Goal: Find specific page/section: Find specific page/section

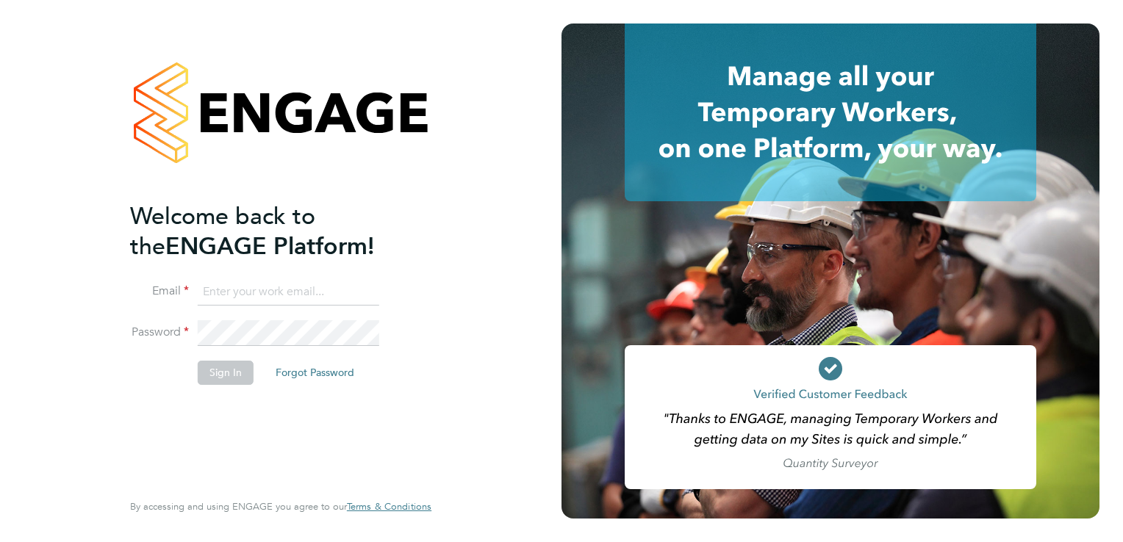
type input "[PERSON_NAME][EMAIL_ADDRESS][DOMAIN_NAME]"
click at [233, 367] on button "Sign In" at bounding box center [226, 373] width 56 height 24
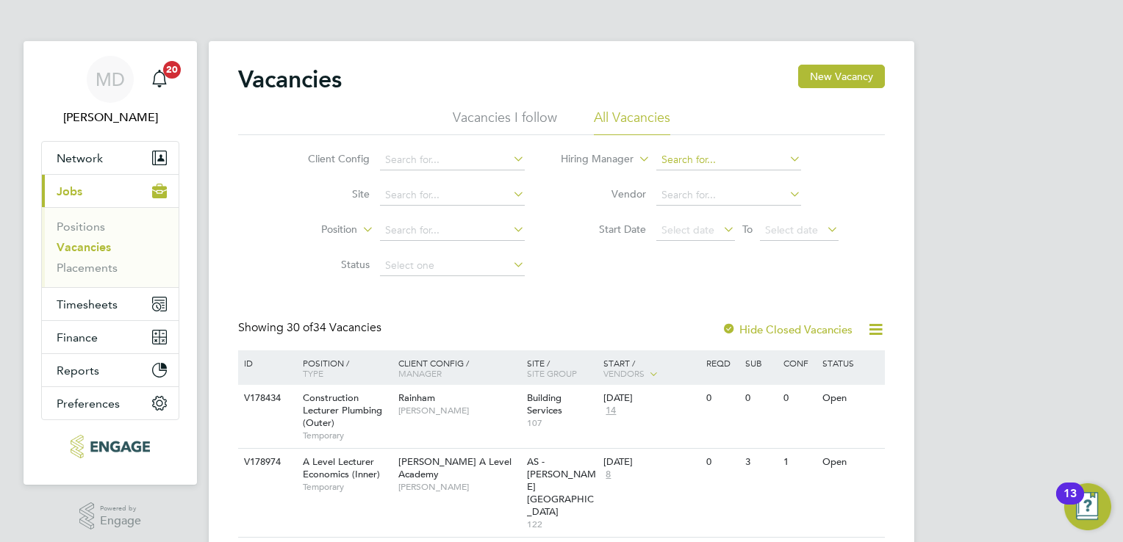
click at [708, 165] on input at bounding box center [728, 160] width 145 height 21
type input "Account Support"
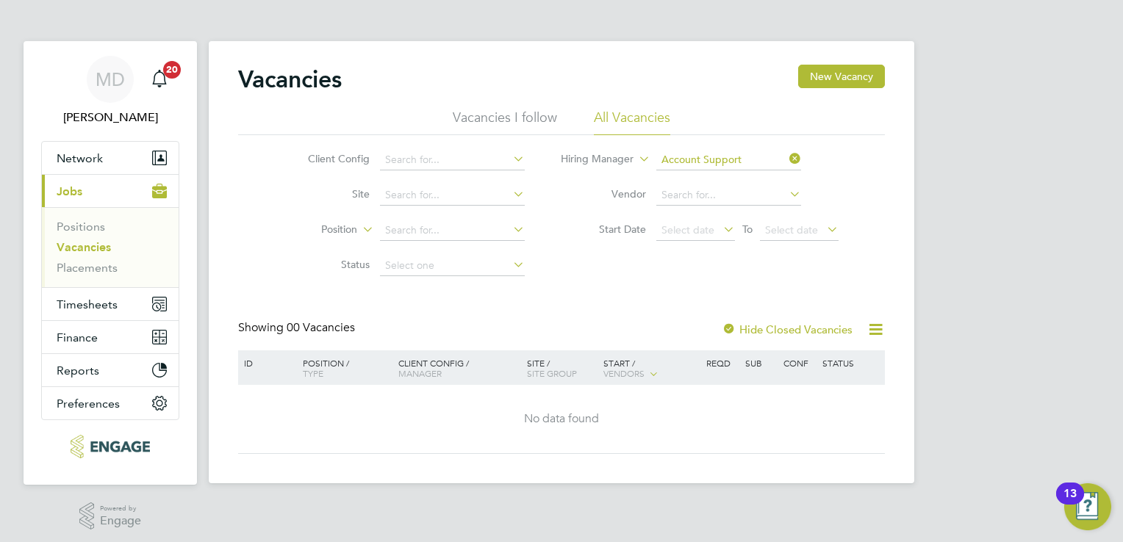
click at [786, 160] on icon at bounding box center [786, 158] width 0 height 21
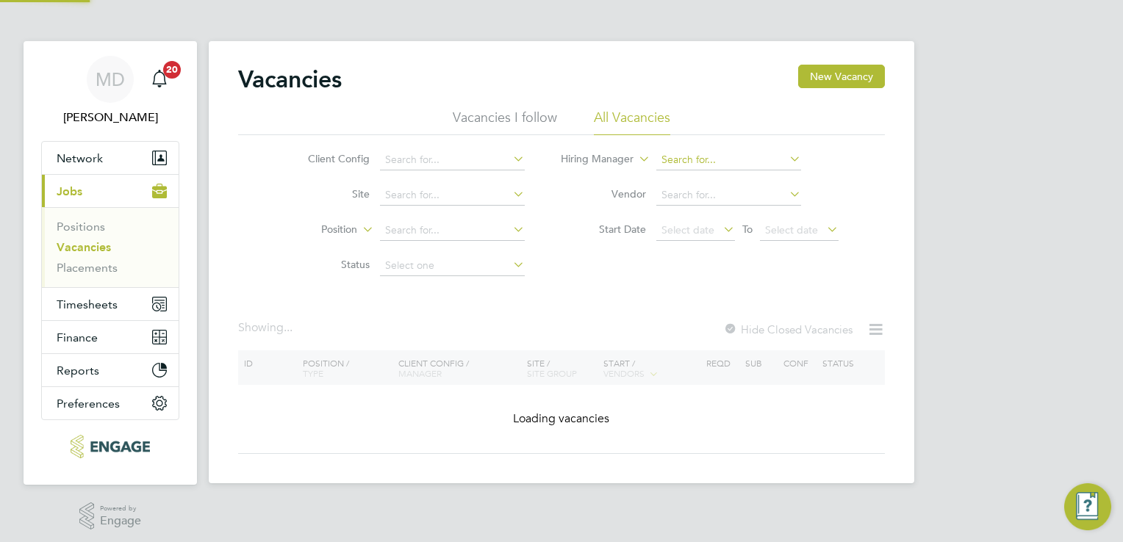
click at [696, 162] on input at bounding box center [728, 160] width 145 height 21
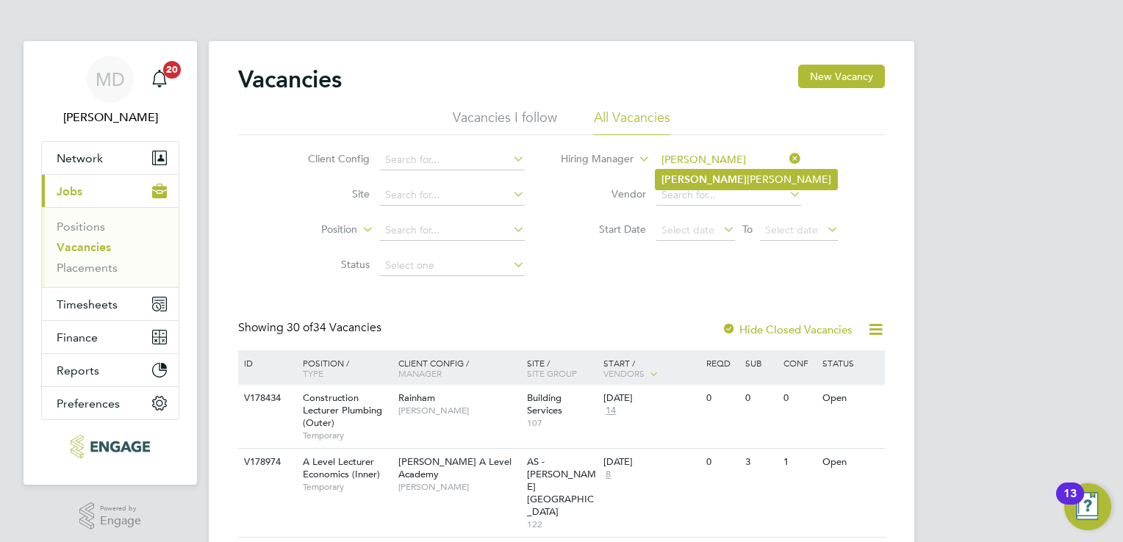
click at [713, 176] on li "Roslyn O'Garro" at bounding box center [745, 180] width 181 height 20
type input "Roslyn O'Garro"
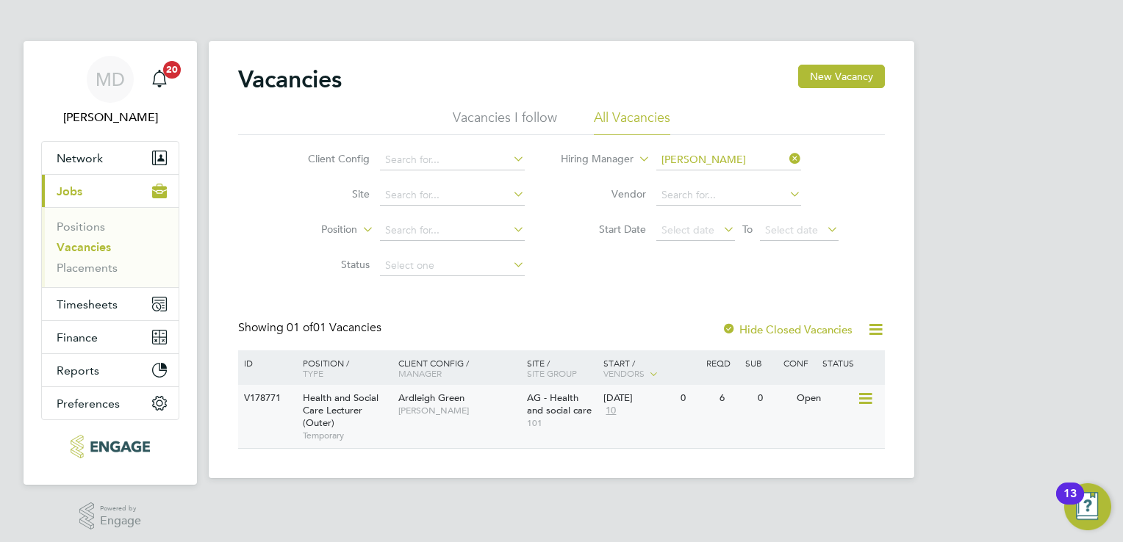
click at [474, 421] on div "Ardleigh Green Roslyn O'Garro" at bounding box center [458, 404] width 129 height 38
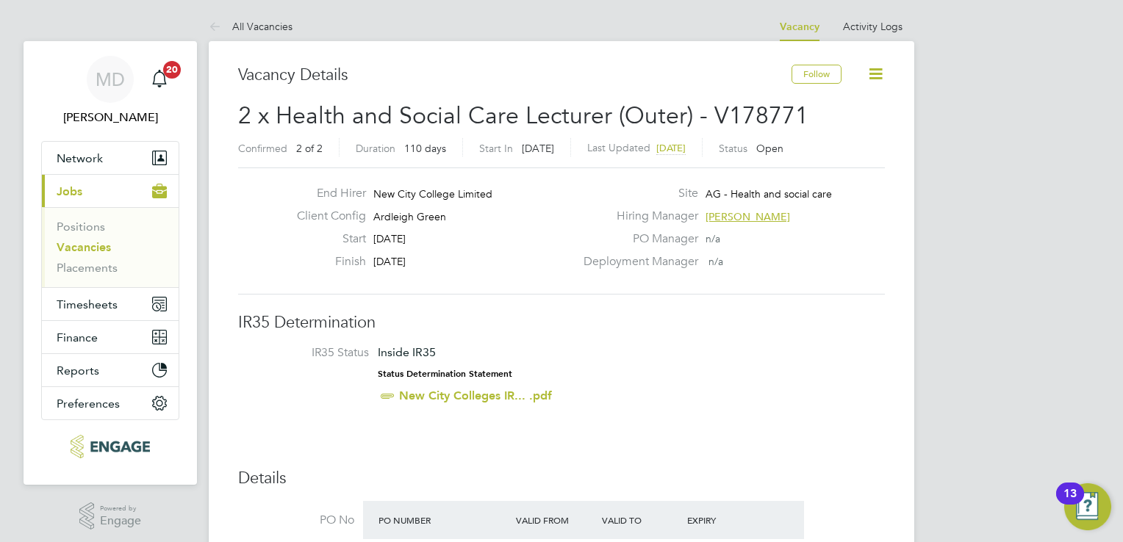
click at [306, 148] on span "2 of 2" at bounding box center [309, 148] width 26 height 13
